Goal: Information Seeking & Learning: Learn about a topic

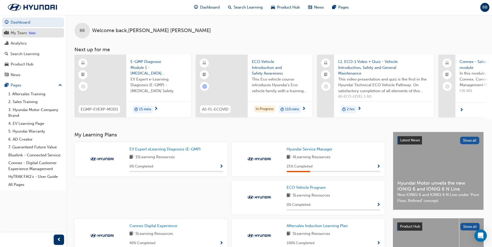
click at [39, 34] on div "My Team" at bounding box center [33, 33] width 57 height 6
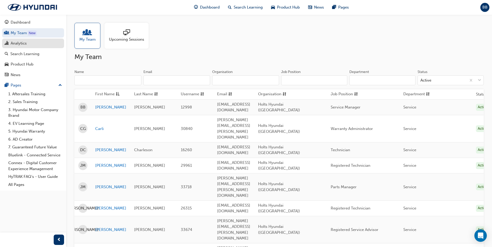
click at [28, 46] on div "Analytics" at bounding box center [33, 43] width 57 height 6
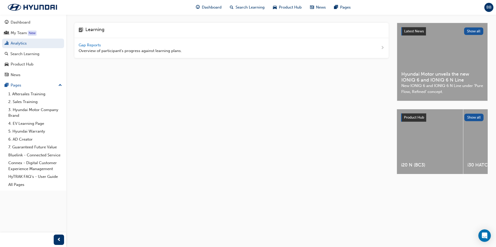
click at [99, 44] on span "Gap Reports" at bounding box center [90, 45] width 23 height 5
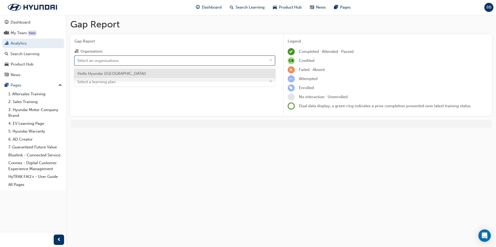
click at [153, 60] on div "Select an organisations" at bounding box center [171, 60] width 192 height 9
click at [78, 60] on input "Organisations option Holts Hyundai (Swan Hill) focused, 1 of 1. 1 result availa…" at bounding box center [77, 60] width 1 height 4
click at [148, 71] on div "Holts Hyundai ([GEOGRAPHIC_DATA])" at bounding box center [174, 74] width 200 height 10
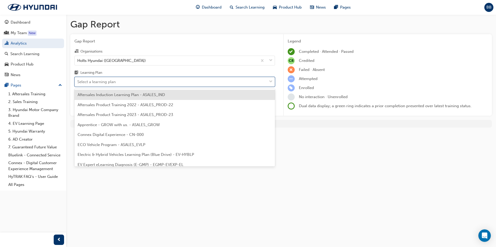
click at [151, 81] on div "Select a learning plan" at bounding box center [171, 82] width 192 height 9
click at [78, 81] on input "Learning Plan option Aftersales Induction Learning Plan - ASALES_IND focused, 1…" at bounding box center [77, 82] width 1 height 4
click at [108, 145] on span "ECO Vehicle Program - ASALES_EVLP" at bounding box center [112, 145] width 68 height 5
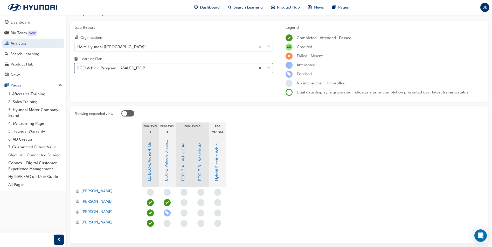
scroll to position [26, 0]
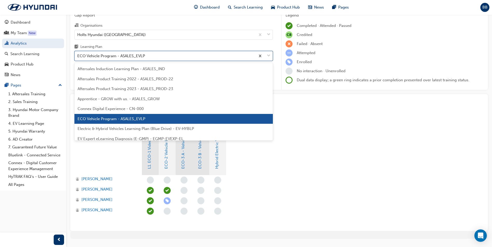
click at [111, 59] on div "ECO Vehicle Program - ASALES_EVLP" at bounding box center [165, 56] width 181 height 9
click at [78, 58] on input "Learning Plan option ECO Vehicle Program - ASALES_EVLP, selected. option ECO Ve…" at bounding box center [77, 56] width 1 height 4
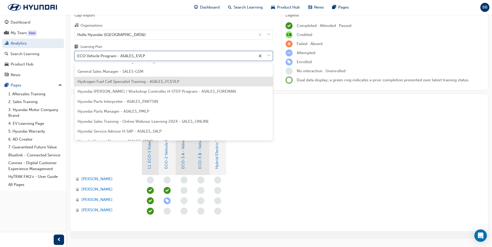
scroll to position [104, 0]
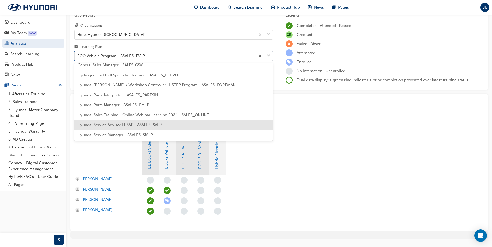
click at [126, 123] on span "Hyundai Service Advisor H-SAP - ASALES_SALP" at bounding box center [120, 125] width 84 height 5
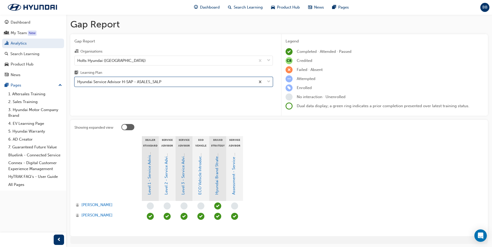
click at [118, 80] on div "Hyundai Service Advisor H-SAP - ASALES_SALP" at bounding box center [119, 82] width 84 height 6
click at [78, 80] on input "Learning Plan option Hyundai Service Advisor H-SAP - ASALES_SALP, selected. 0 r…" at bounding box center [77, 82] width 1 height 4
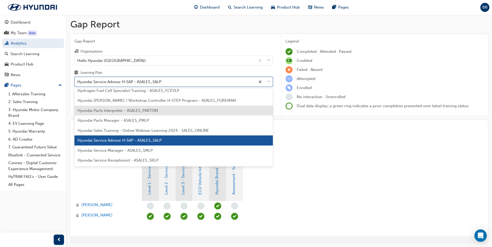
scroll to position [122, 0]
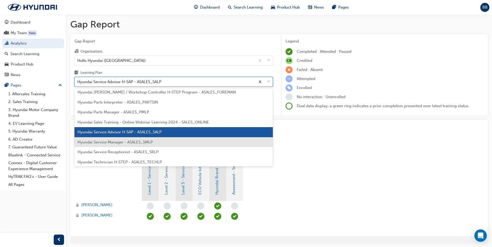
click at [126, 140] on span "Hyundai Service Manager - ASALES_SMLP" at bounding box center [115, 142] width 75 height 5
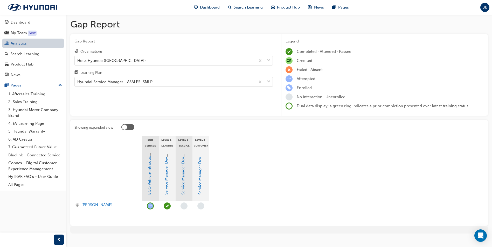
click at [22, 46] on link "Analytics" at bounding box center [33, 44] width 62 height 10
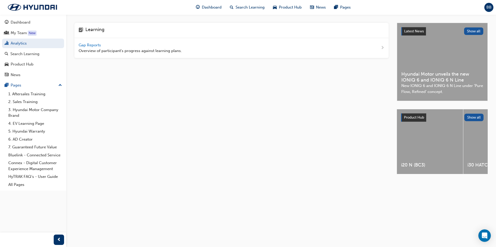
click at [98, 44] on span "Gap Reports" at bounding box center [90, 45] width 23 height 5
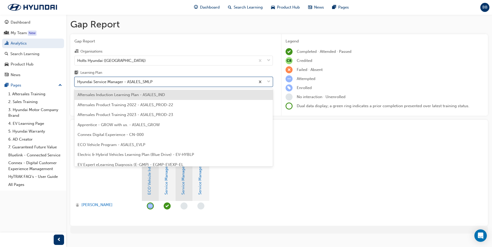
click at [89, 83] on div "Hyundai Service Manager - ASALES_SMLP" at bounding box center [114, 82] width 75 height 6
click at [78, 83] on input "Learning Plan option Aftersales Induction Learning Plan - ASALES_IND focused, 1…" at bounding box center [77, 82] width 1 height 4
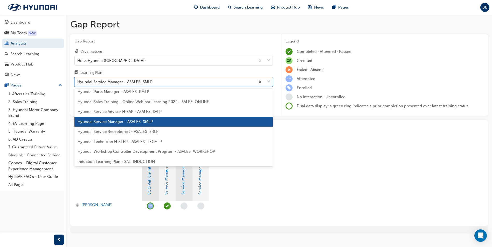
scroll to position [158, 0]
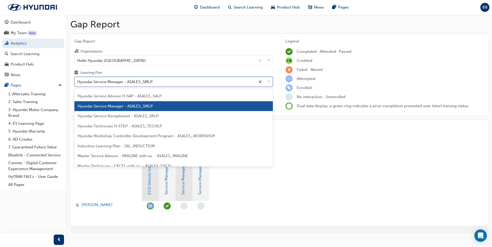
click at [115, 127] on span "Hyundai Technician H-STEP - ASALES_TECHLP" at bounding box center [120, 126] width 84 height 5
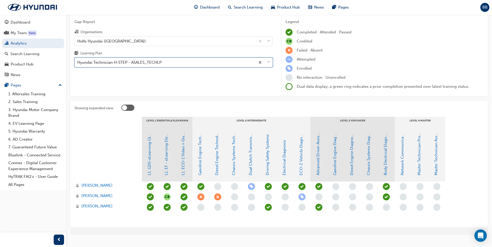
scroll to position [29, 0]
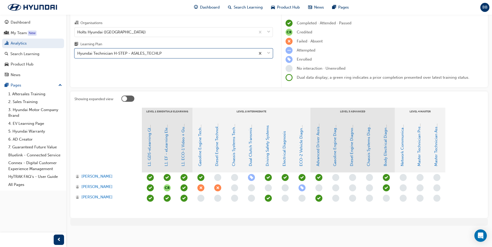
drag, startPoint x: 128, startPoint y: 95, endPoint x: 128, endPoint y: 98, distance: 2.9
click at [128, 95] on div "Showing expanded view LEVEL 1 Essentials eLearning LEVEL 2 Intermediate LEVEL 3…" at bounding box center [278, 155] width 417 height 127
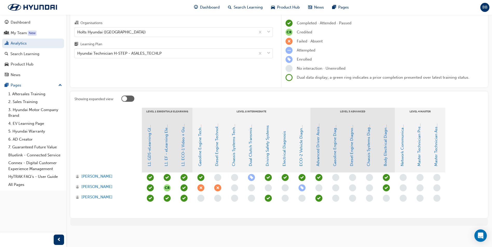
click at [128, 99] on div at bounding box center [127, 99] width 13 height 6
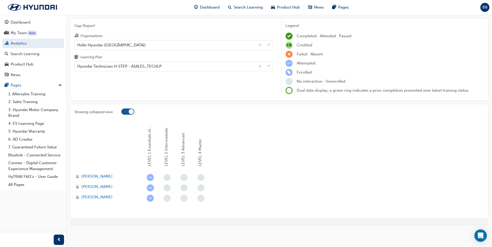
scroll to position [16, 0]
click at [132, 115] on div at bounding box center [302, 113] width 362 height 8
click at [128, 114] on div at bounding box center [127, 112] width 13 height 6
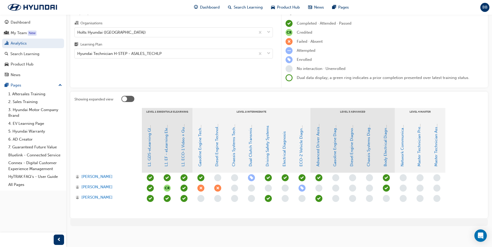
scroll to position [29, 0]
click at [233, 138] on link "Chassis Systems Technology" at bounding box center [233, 141] width 5 height 52
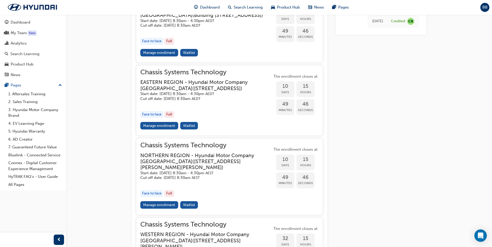
scroll to position [552, 0]
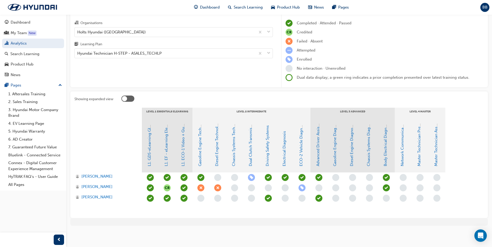
scroll to position [29, 0]
click at [215, 152] on link "Diesel Engine Technology" at bounding box center [216, 143] width 5 height 46
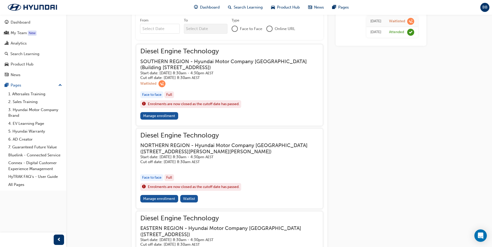
scroll to position [376, 0]
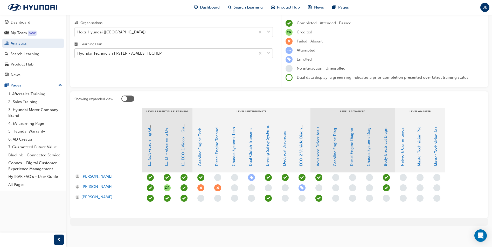
click at [142, 57] on div "Hyundai Technician H-STEP - ASALES_TECHLP" at bounding box center [165, 53] width 181 height 9
click at [78, 55] on input "Learning Plan Hyundai Technician H-STEP - ASALES_TECHLP" at bounding box center [77, 53] width 1 height 4
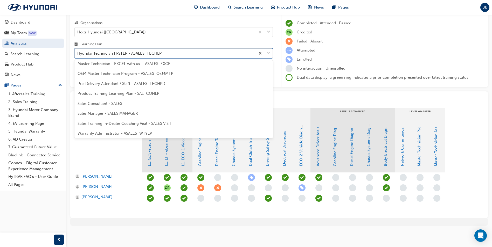
scroll to position [234, 0]
click at [122, 129] on div "Warranty Administrator - ASALES_WTYLP" at bounding box center [173, 132] width 198 height 10
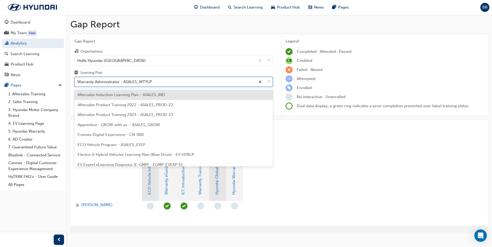
click at [162, 81] on div "Warranty Administrator - ASALES_WTYLP" at bounding box center [165, 82] width 181 height 9
click at [78, 81] on input "Learning Plan option Warranty Administrator - ASALES_WTYLP, selected. option Af…" at bounding box center [77, 82] width 1 height 4
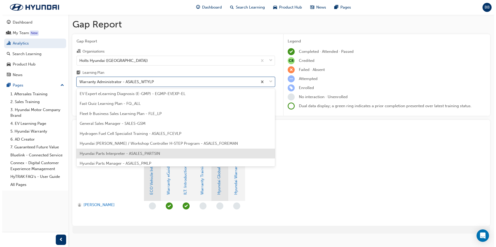
scroll to position [78, 0]
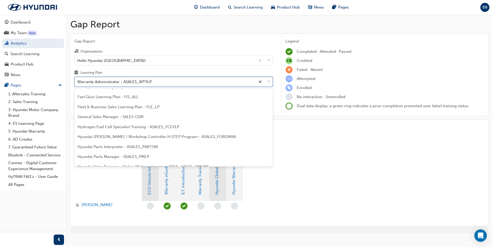
click at [131, 149] on span "Hyundai Parts Interpreter - ASALES_PARTSIN" at bounding box center [118, 147] width 80 height 5
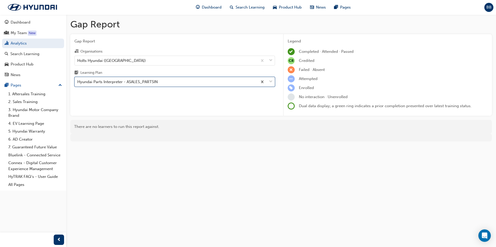
click at [131, 82] on div "Hyundai Parts Interpreter - ASALES_PARTSIN" at bounding box center [117, 82] width 80 height 6
click at [78, 82] on input "Learning Plan option Hyundai Parts Interpreter - ASALES_PARTSIN, selected. 0 re…" at bounding box center [77, 82] width 1 height 4
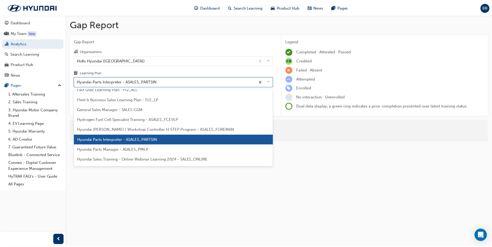
scroll to position [93, 0]
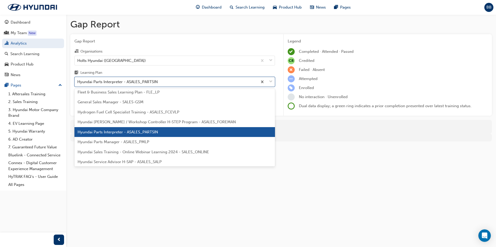
click at [142, 144] on span "Hyundai Parts Manager - ASALES_PMLP" at bounding box center [114, 142] width 72 height 5
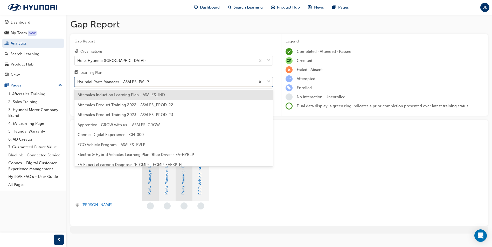
click at [134, 80] on div "Hyundai Parts Manager - ASALES_PMLP" at bounding box center [113, 82] width 72 height 6
click at [78, 80] on input "Learning Plan option Hyundai Parts Manager - ASALES_PMLP, selected. option Afte…" at bounding box center [77, 82] width 1 height 4
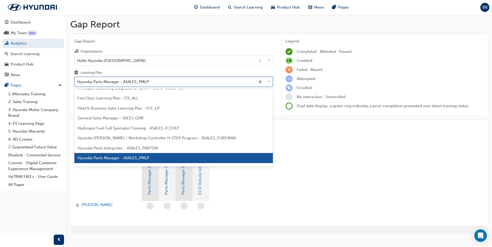
scroll to position [102, 0]
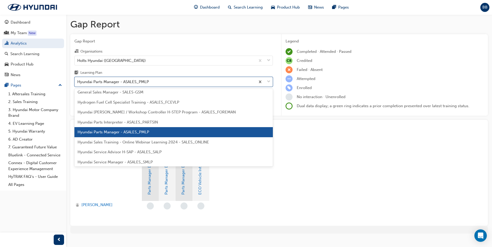
click at [134, 152] on span "Hyundai Service Advisor H-SAP - ASALES_SALP" at bounding box center [120, 152] width 84 height 5
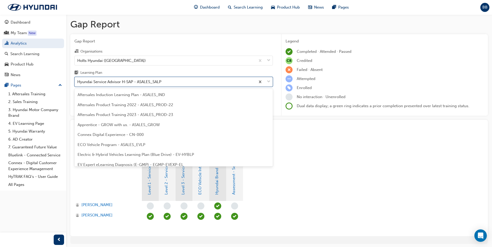
click at [128, 85] on div "Hyundai Service Advisor H-SAP - ASALES_SALP" at bounding box center [119, 82] width 84 height 6
click at [78, 84] on input "Learning Plan option Hyundai Service Advisor H-SAP - ASALES_SALP, selected. opt…" at bounding box center [77, 82] width 1 height 4
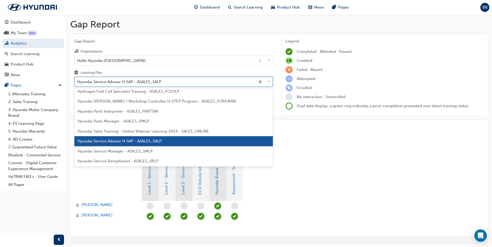
scroll to position [122, 0]
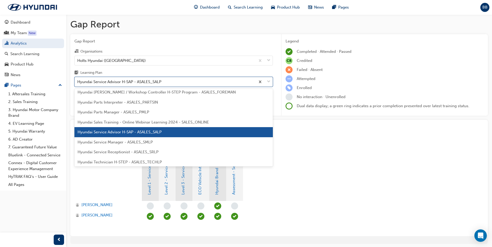
click at [118, 143] on span "Hyundai Service Manager - ASALES_SMLP" at bounding box center [115, 142] width 75 height 5
